Goal: Information Seeking & Learning: Find contact information

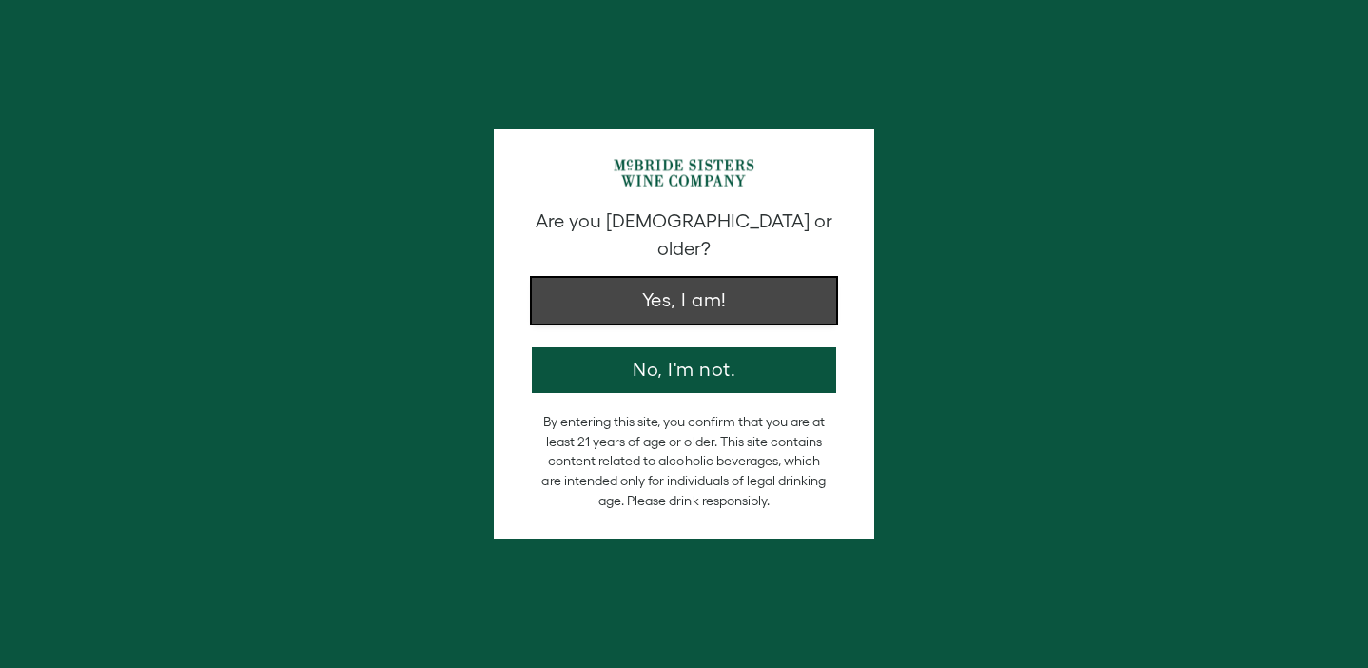
click at [682, 286] on button "Yes, I am!" at bounding box center [684, 301] width 304 height 46
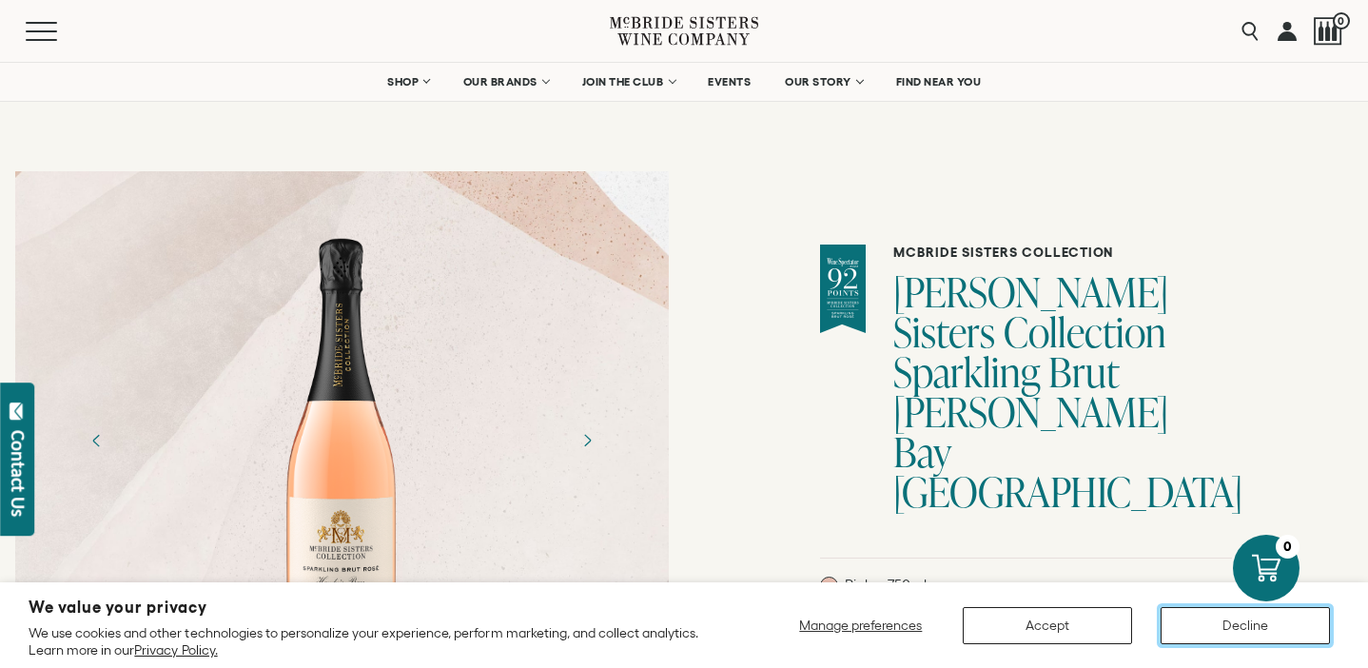
click at [1226, 619] on button "Decline" at bounding box center [1244, 625] width 169 height 37
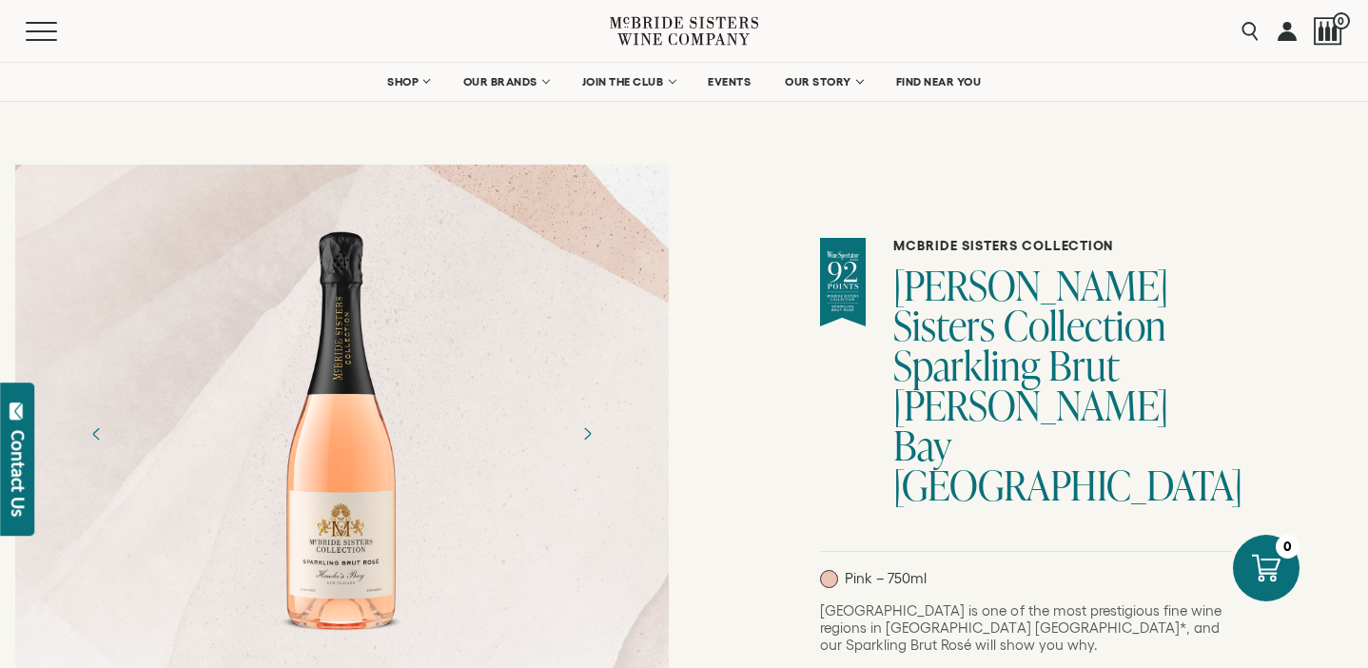
scroll to position [9, 0]
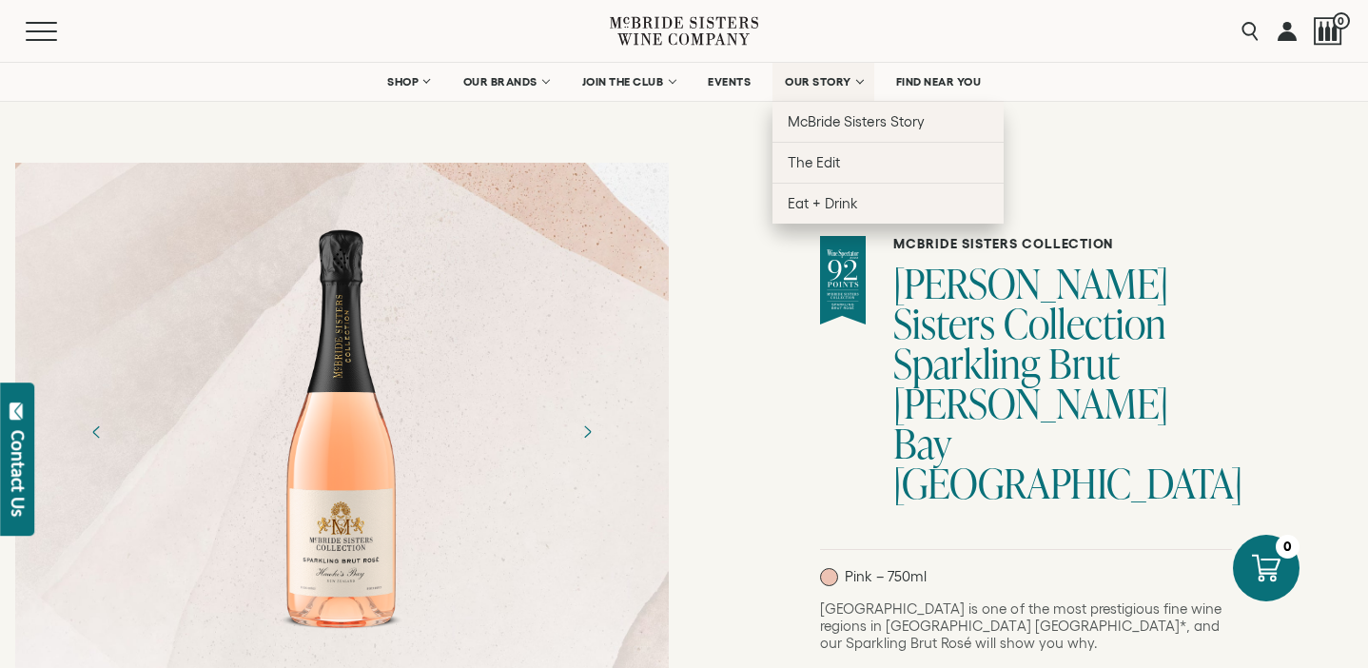
click at [843, 68] on link "OUR STORY" at bounding box center [823, 82] width 102 height 38
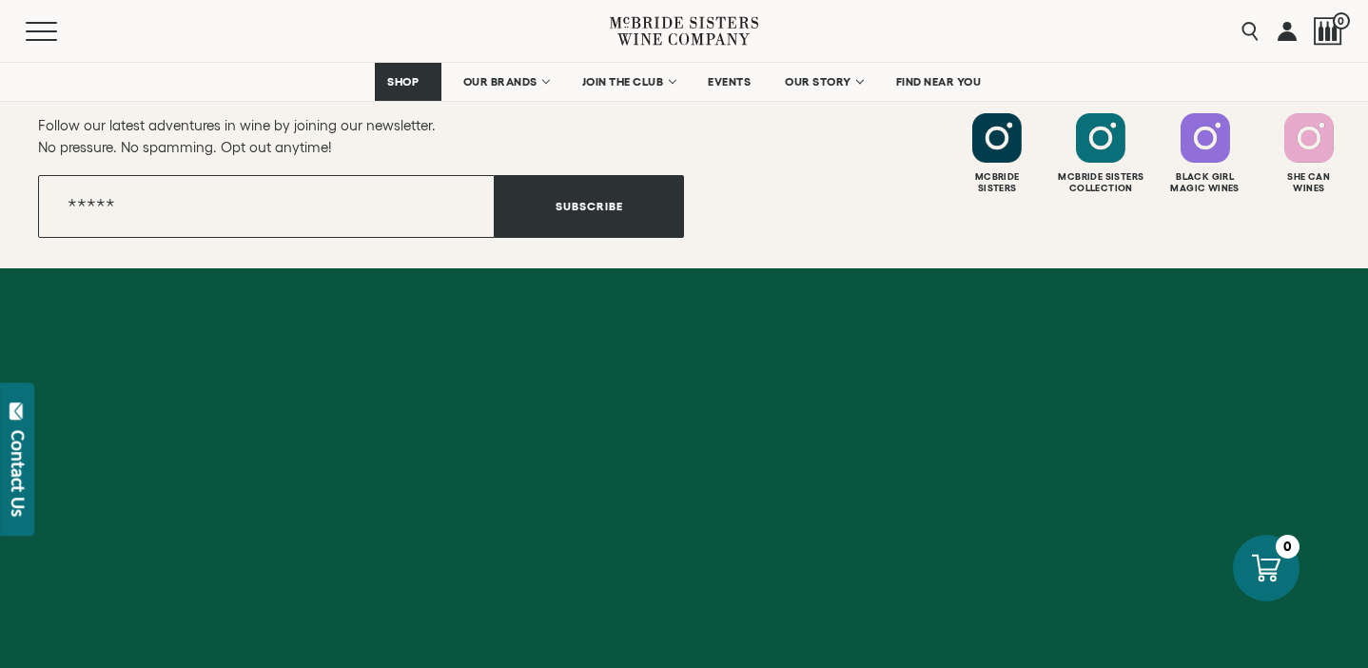
scroll to position [7768, 0]
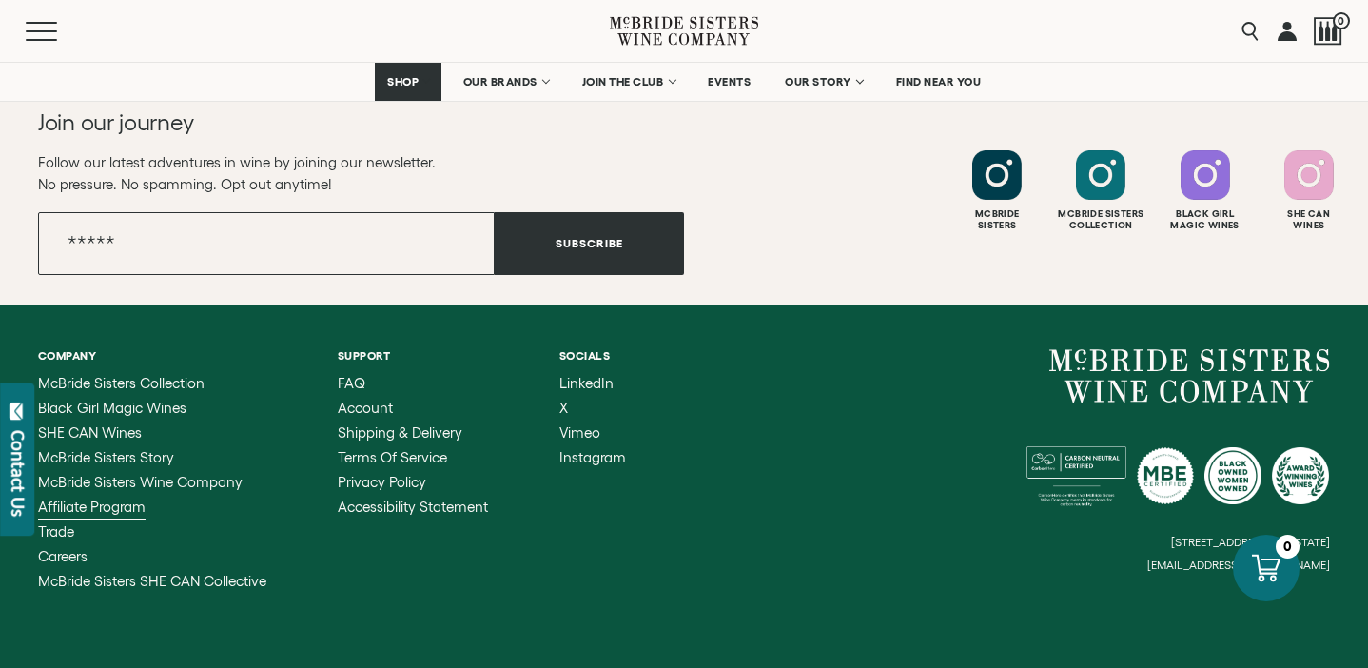
click at [88, 498] on span "Affiliate Program" at bounding box center [91, 506] width 107 height 16
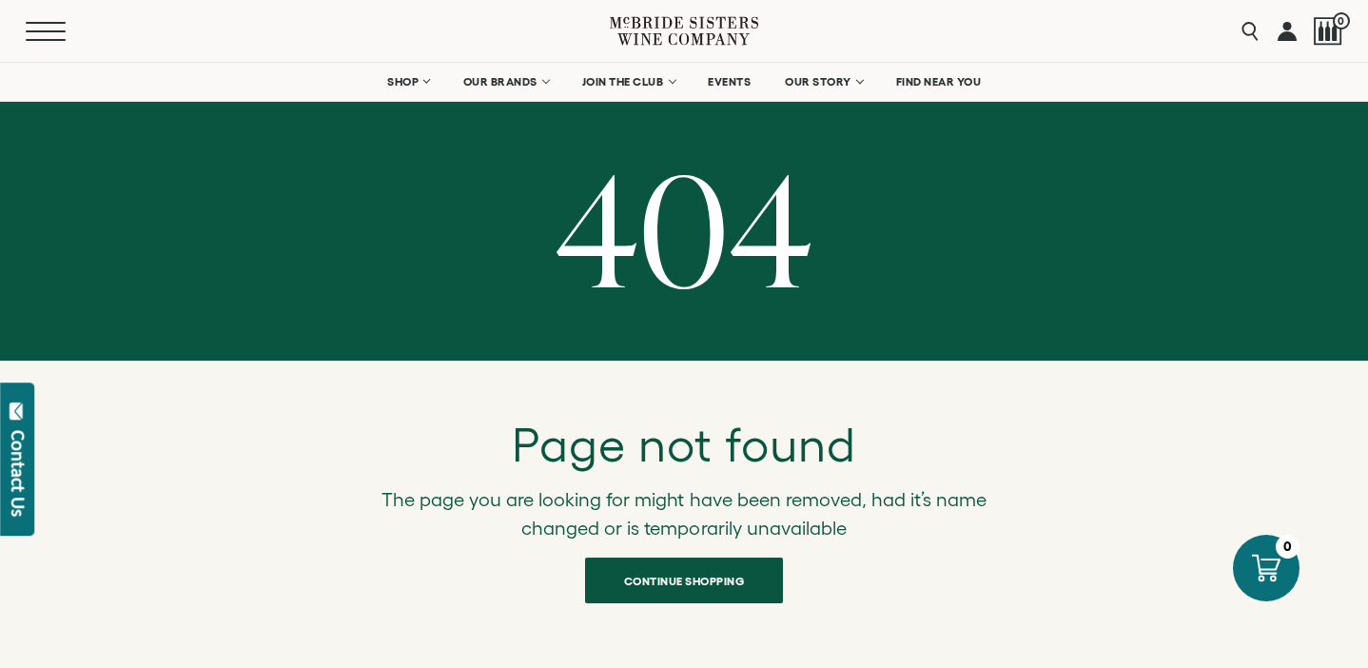
click at [34, 34] on button "Menu" at bounding box center [60, 31] width 68 height 19
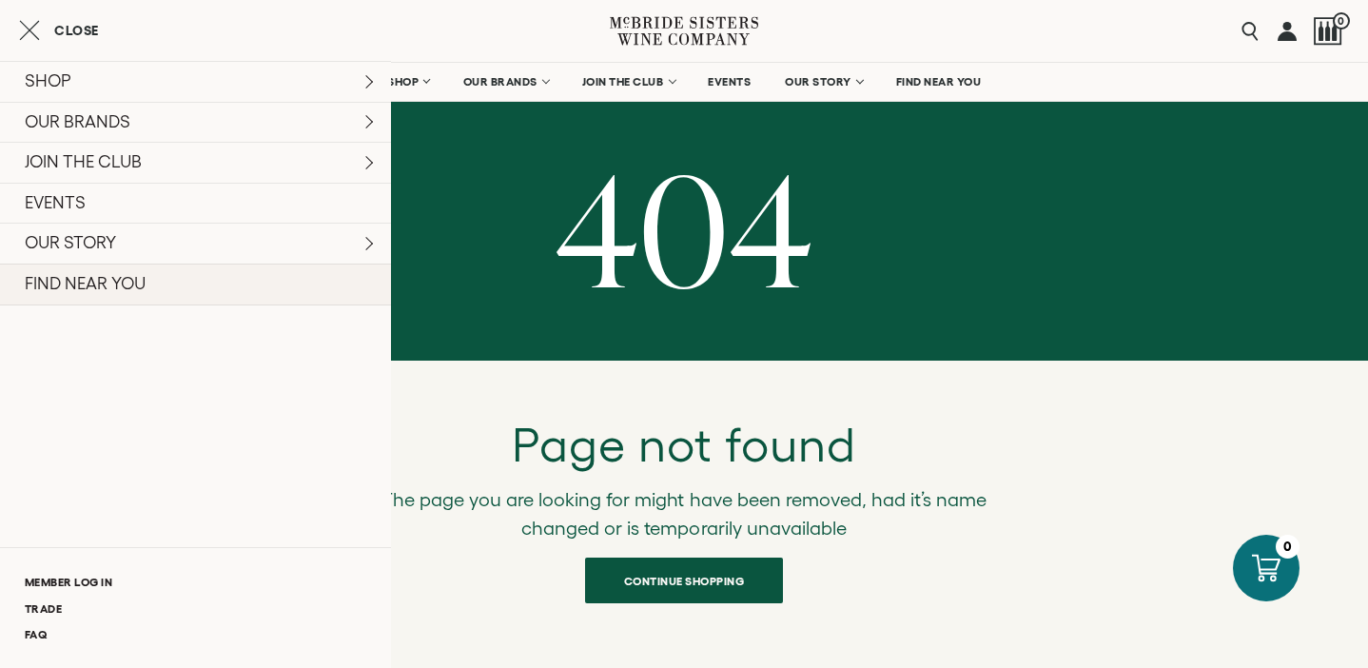
click at [77, 289] on link "FIND NEAR YOU" at bounding box center [195, 284] width 391 height 42
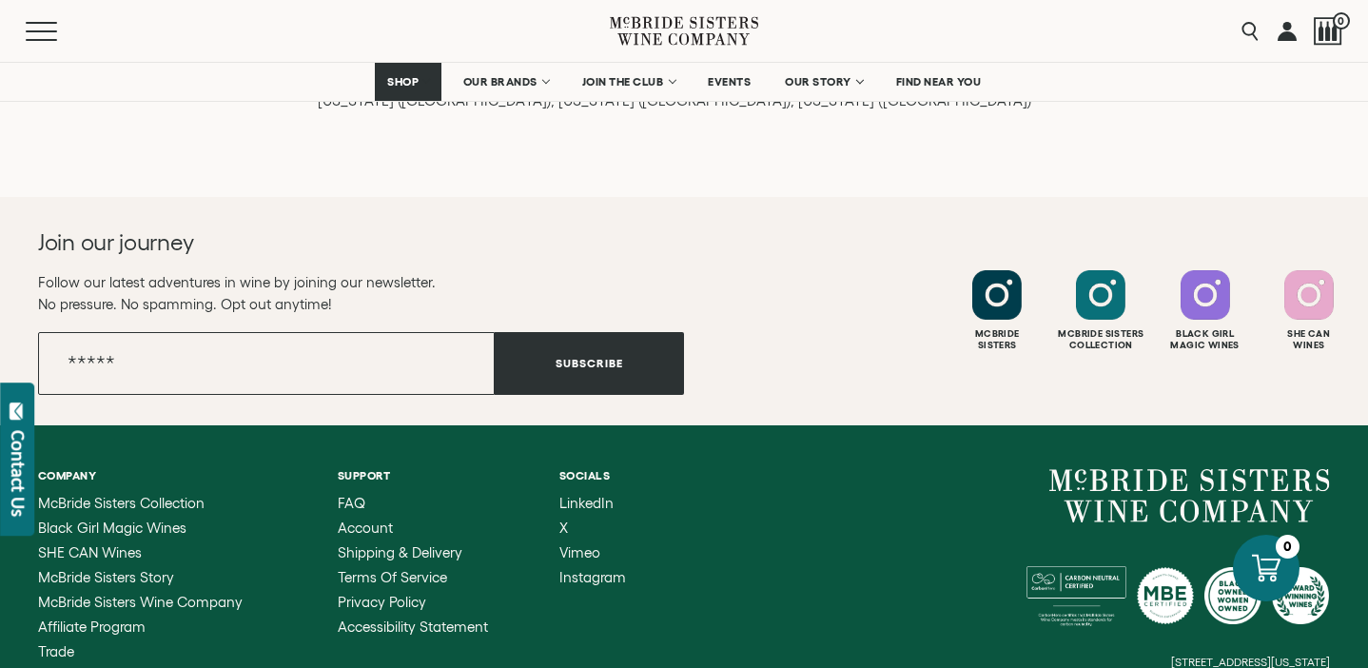
scroll to position [2810, 0]
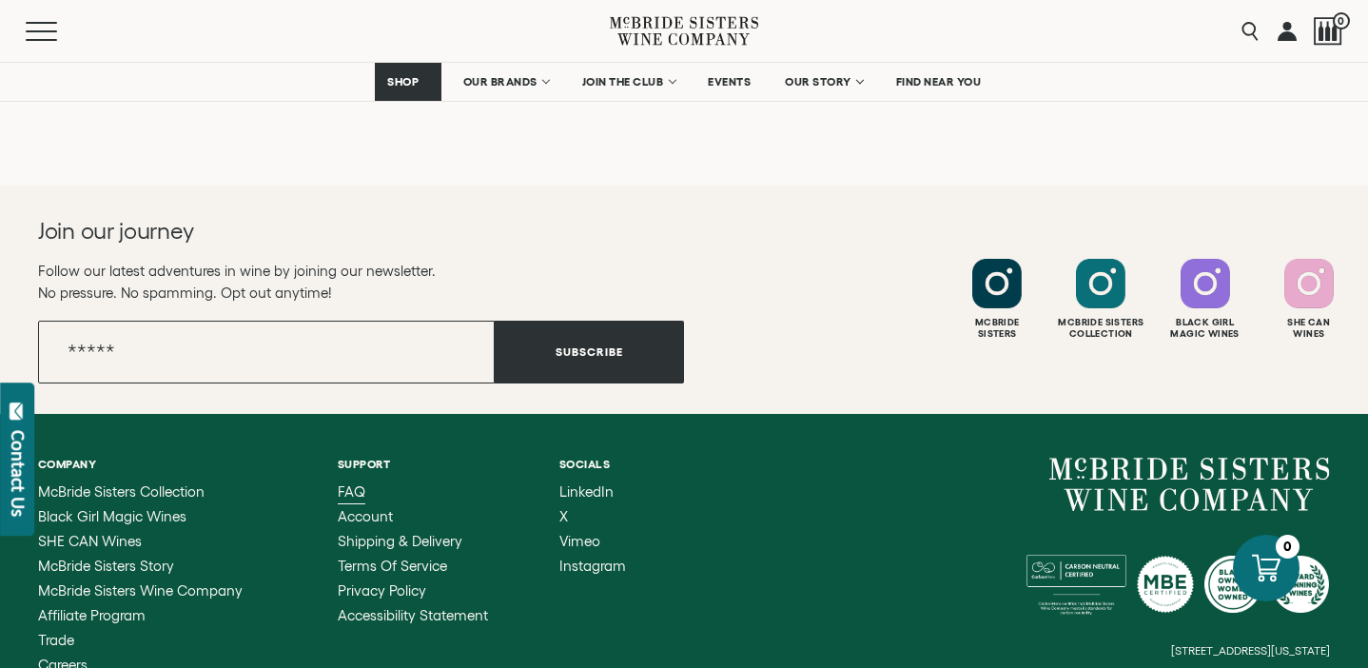
click at [349, 483] on span "FAQ" at bounding box center [352, 491] width 28 height 16
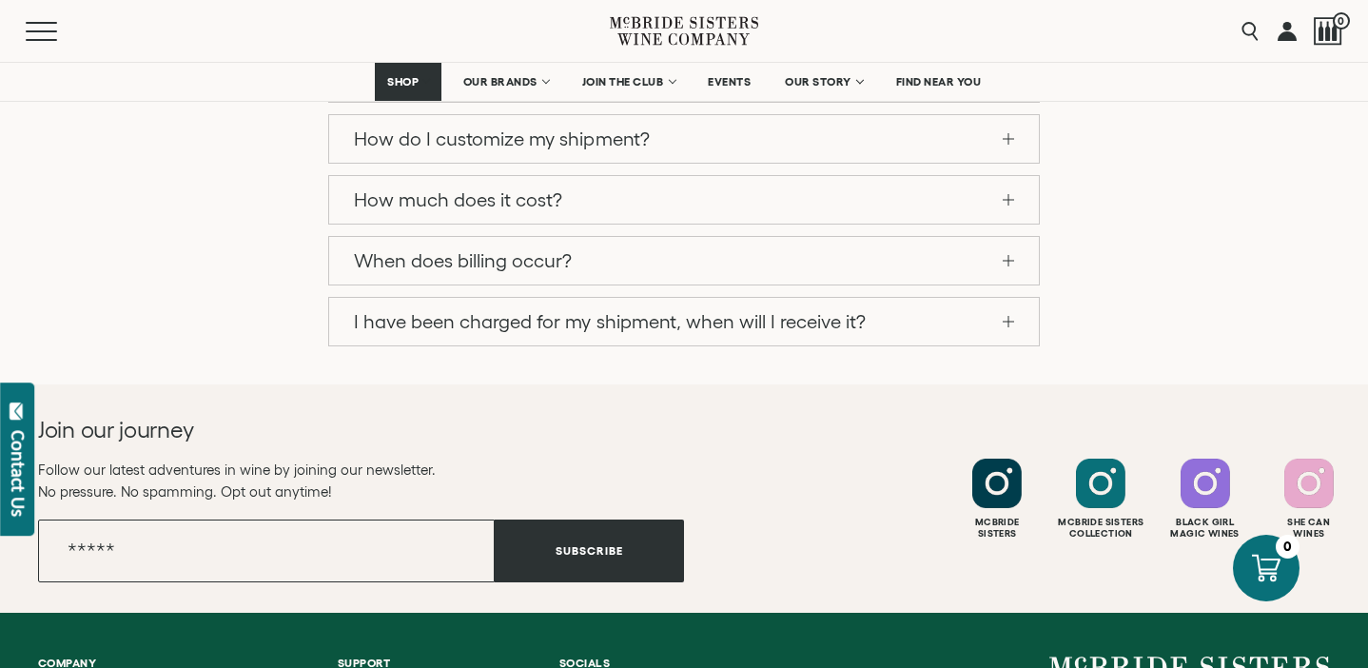
scroll to position [2004, 0]
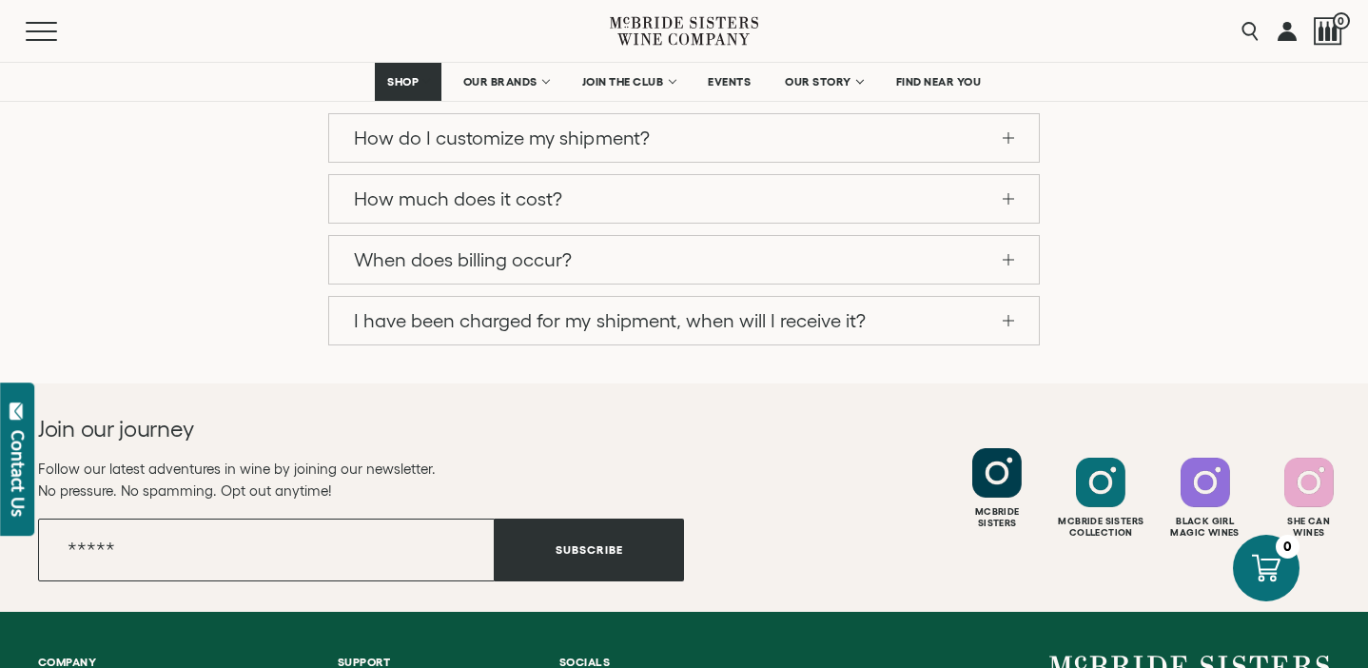
click at [1002, 448] on div at bounding box center [996, 472] width 49 height 49
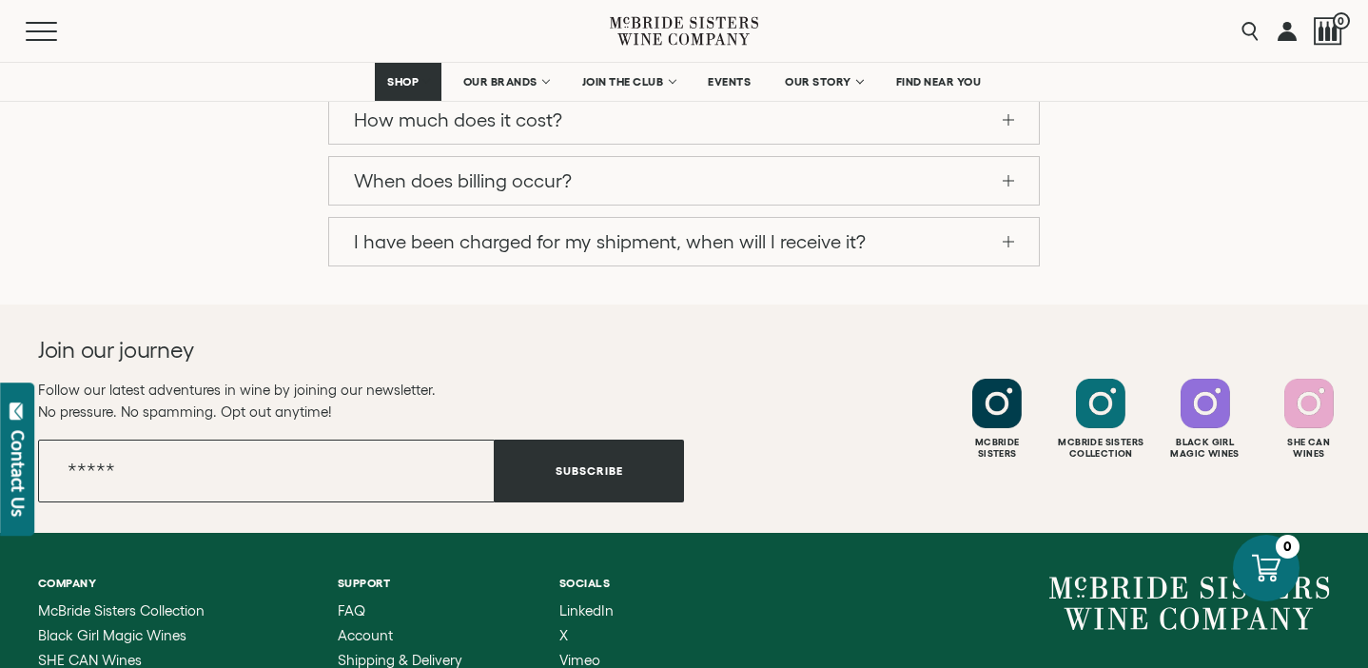
scroll to position [2137, 0]
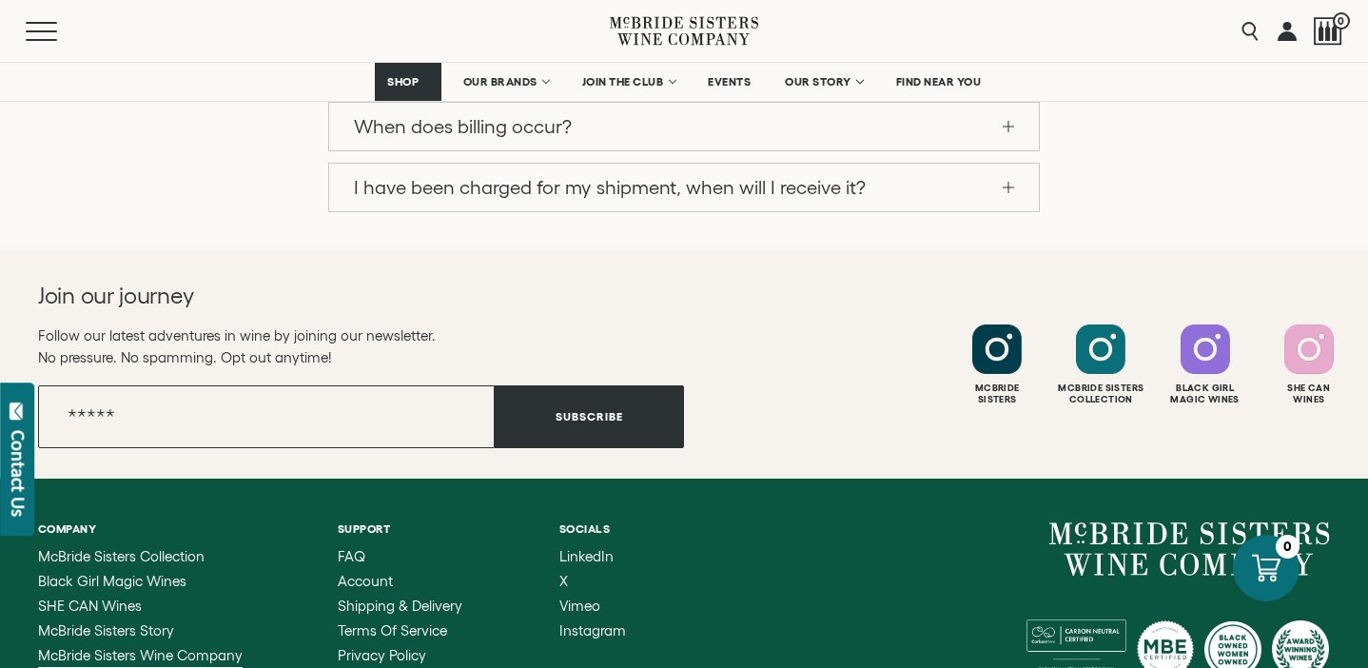
click at [131, 647] on span "McBride Sisters Wine Company" at bounding box center [140, 655] width 204 height 16
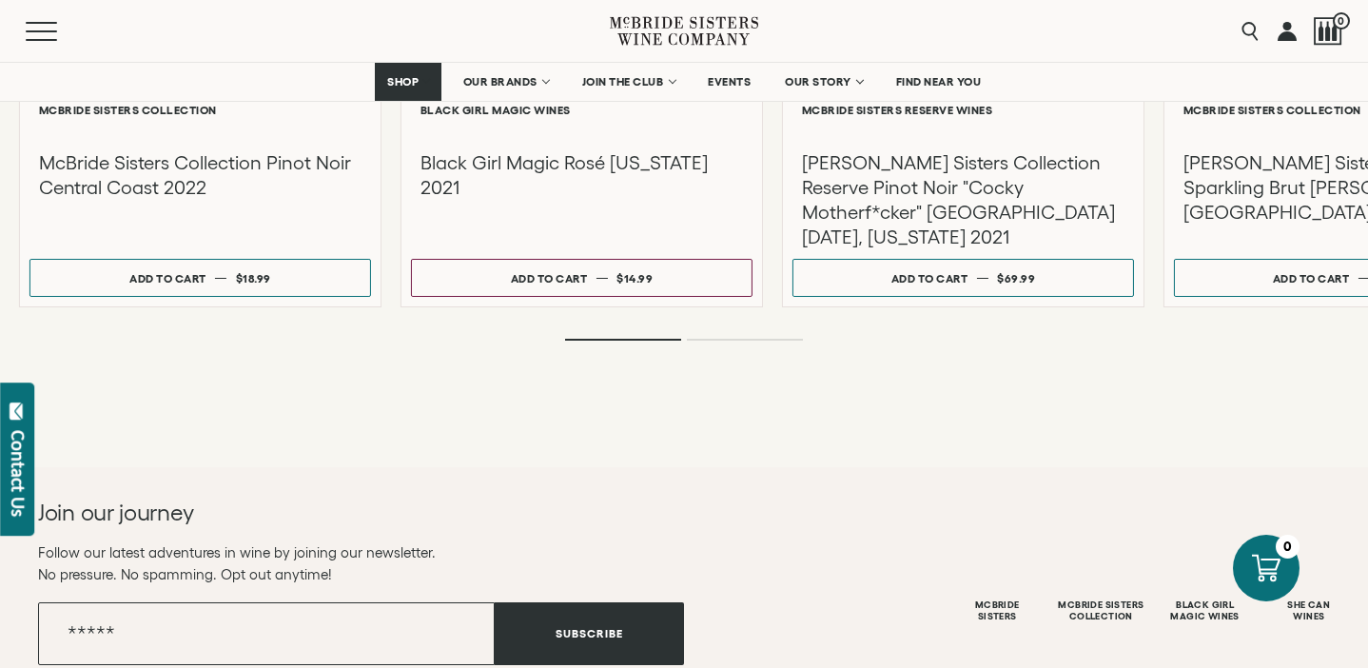
scroll to position [3452, 0]
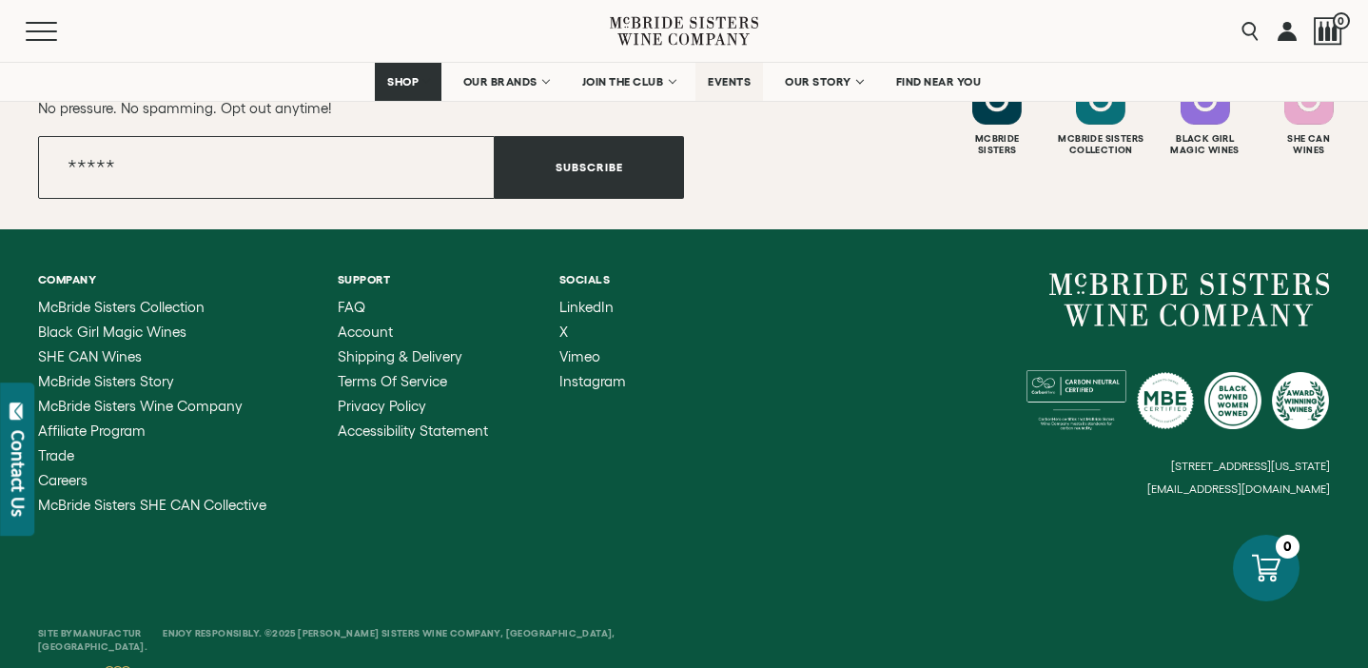
click at [726, 79] on span "EVENTS" at bounding box center [729, 81] width 43 height 13
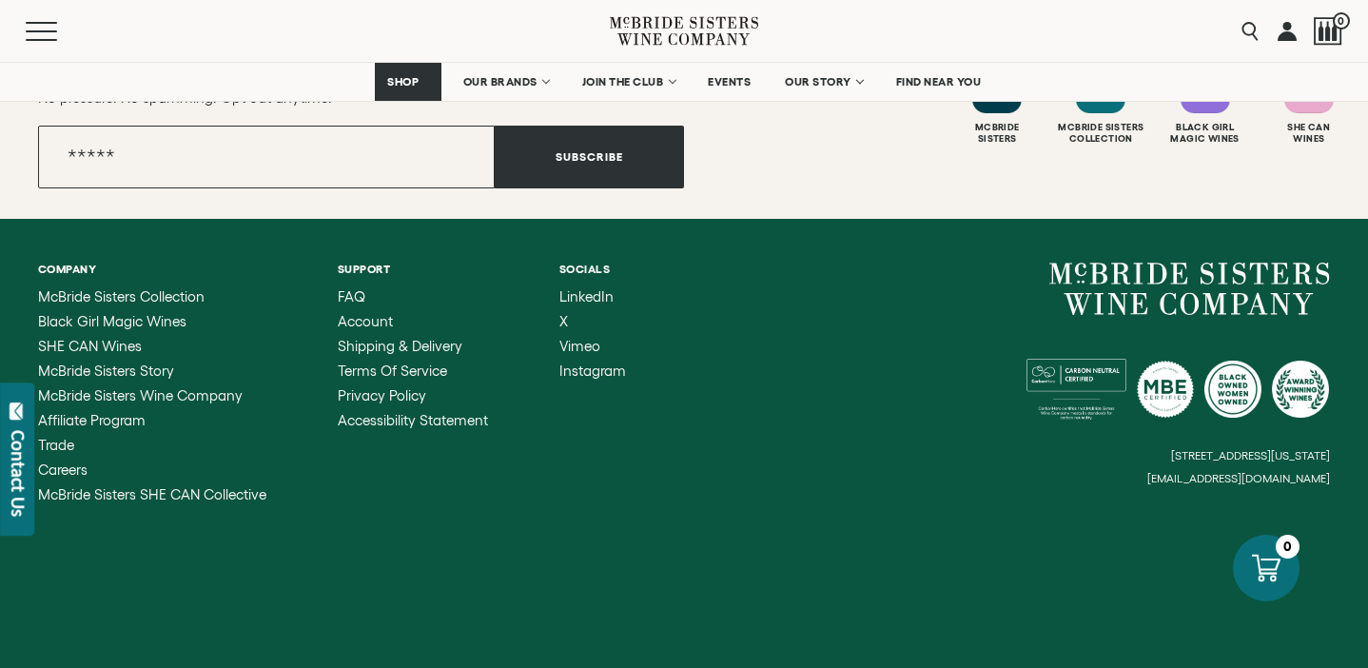
scroll to position [2856, 0]
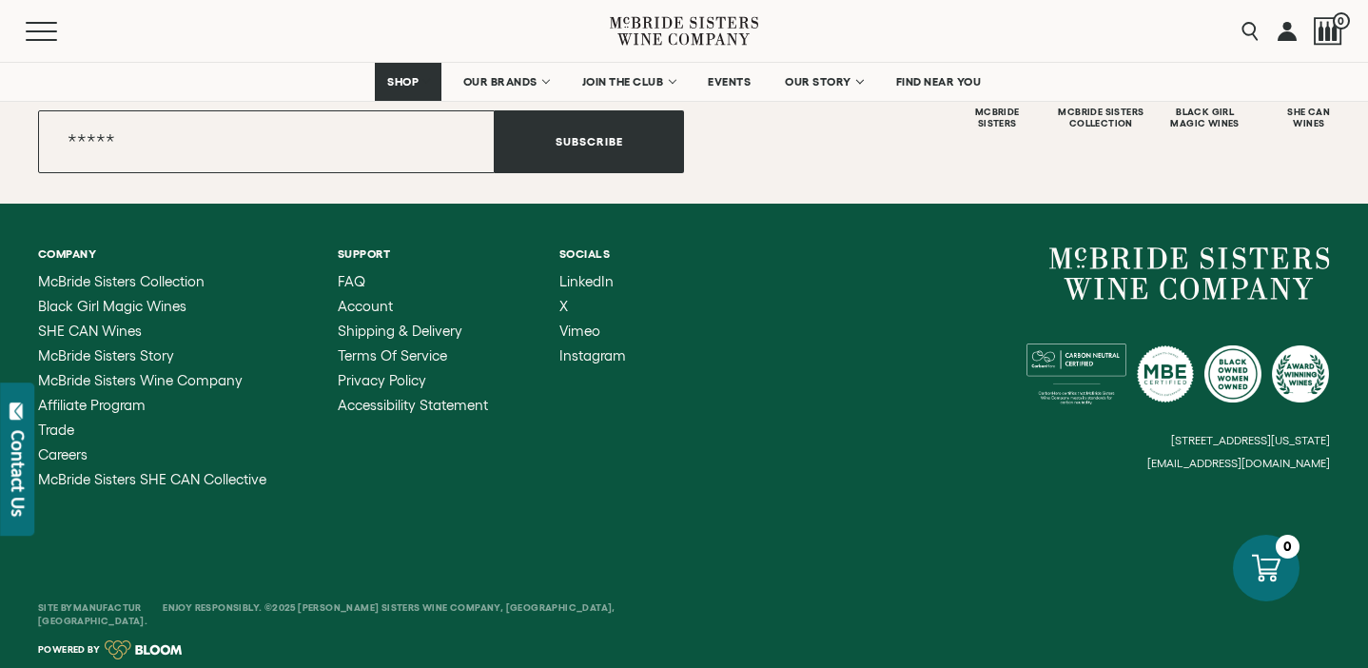
drag, startPoint x: 1332, startPoint y: 469, endPoint x: 1176, endPoint y: 461, distance: 156.2
click at [1176, 461] on div "Company [PERSON_NAME] Sisters Collection Black Girl Magic Wines SHE CAN Wines […" at bounding box center [684, 367] width 1368 height 327
drag, startPoint x: 1162, startPoint y: 463, endPoint x: 1355, endPoint y: 459, distance: 193.1
click at [1355, 460] on div "Company [PERSON_NAME] Sisters Collection Black Girl Magic Wines SHE CAN Wines […" at bounding box center [684, 367] width 1368 height 327
click at [1225, 466] on small "[EMAIL_ADDRESS][DOMAIN_NAME]" at bounding box center [1238, 463] width 183 height 13
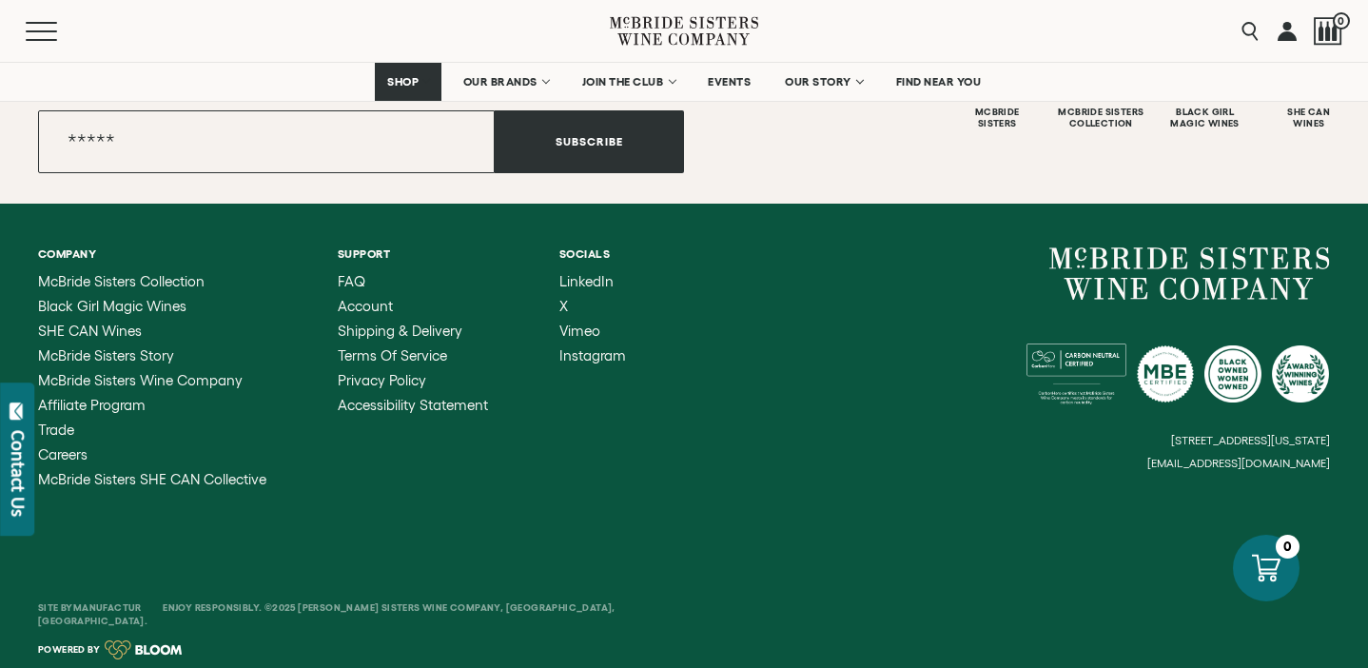
drag, startPoint x: 1338, startPoint y: 465, endPoint x: 1224, endPoint y: 462, distance: 114.2
click at [1224, 462] on div "Company [PERSON_NAME] Sisters Collection Black Girl Magic Wines SHE CAN Wines […" at bounding box center [684, 367] width 1368 height 327
drag, startPoint x: 1167, startPoint y: 465, endPoint x: 1314, endPoint y: 462, distance: 147.4
click at [1314, 462] on small "[EMAIL_ADDRESS][DOMAIN_NAME]" at bounding box center [1238, 463] width 183 height 13
